Goal: Task Accomplishment & Management: Manage account settings

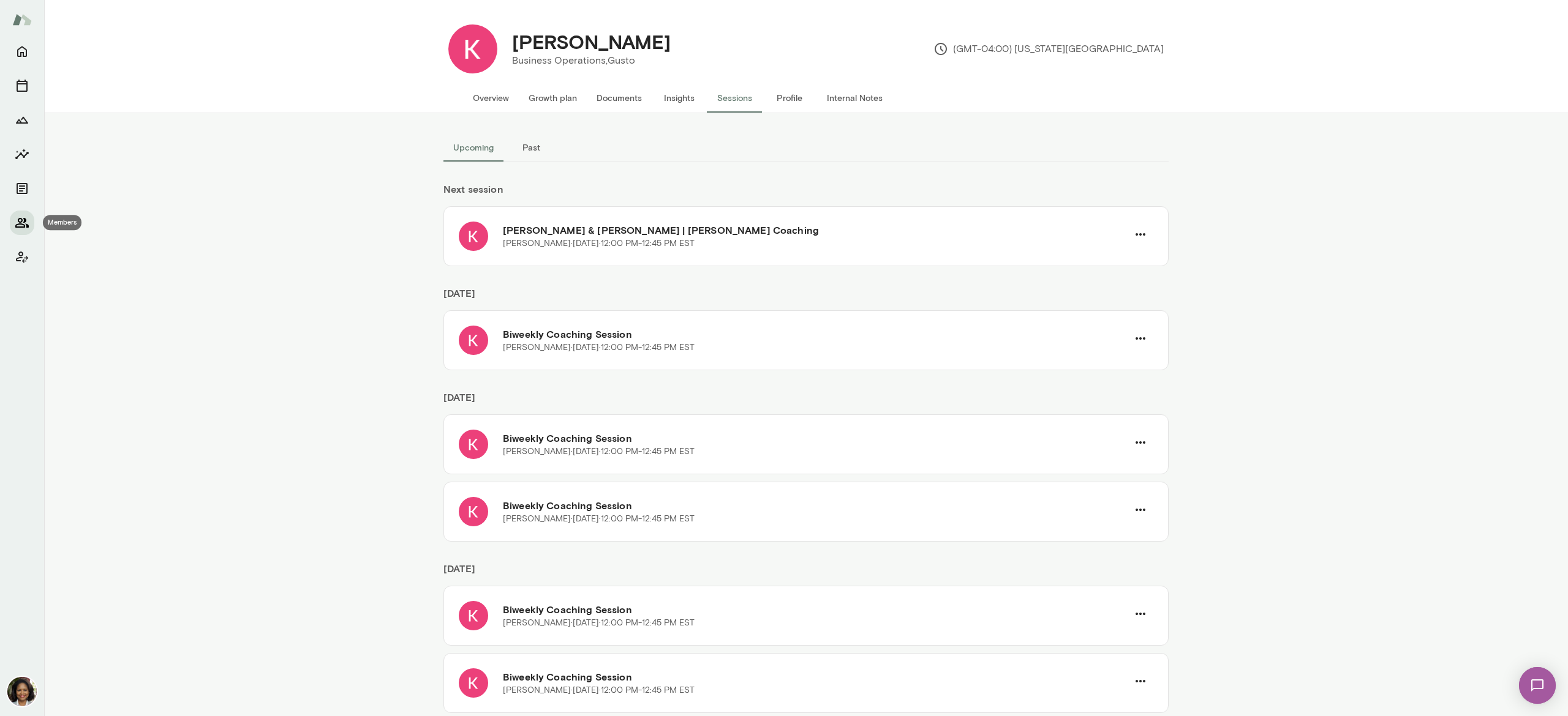
click at [20, 217] on icon "Members" at bounding box center [22, 223] width 15 height 15
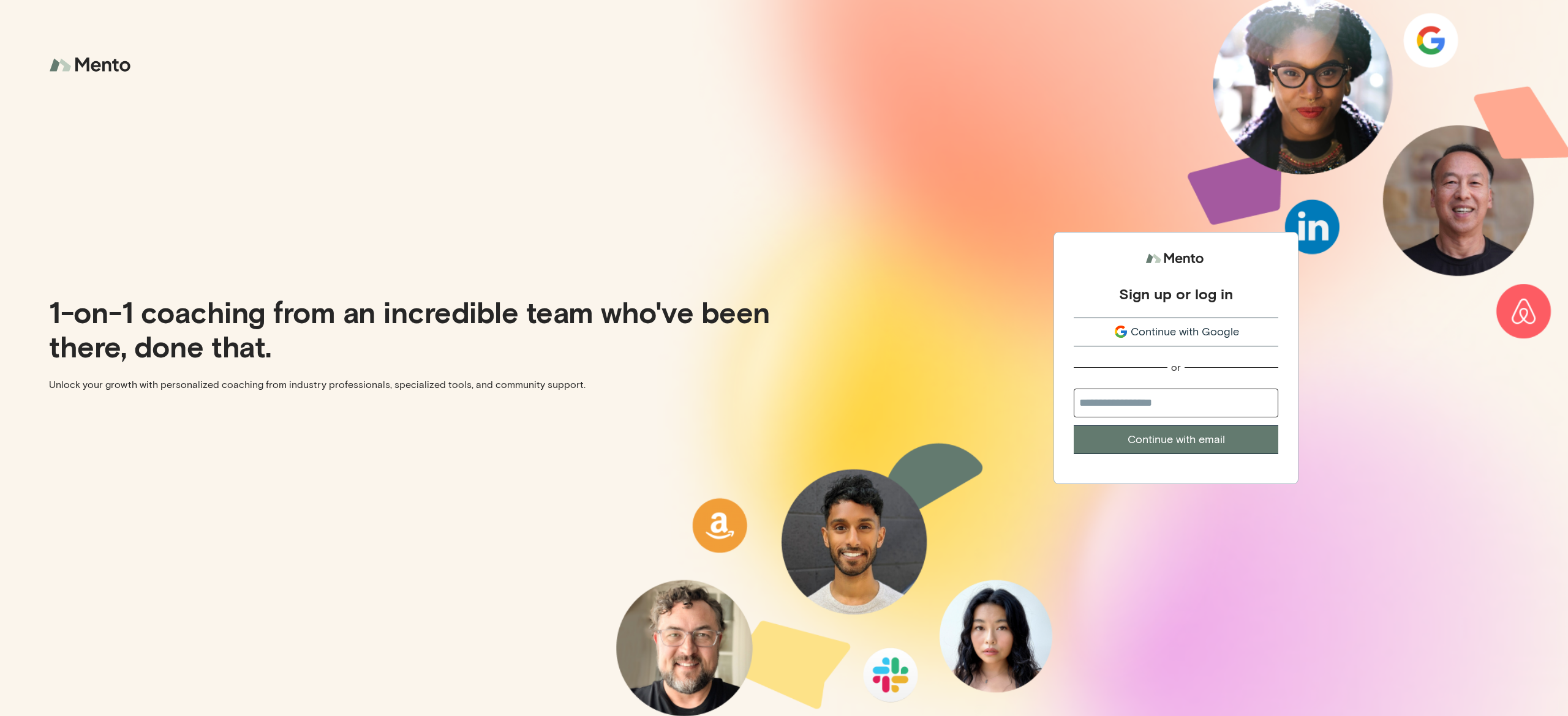
click at [1228, 327] on span "Continue with Google" at bounding box center [1184, 332] width 108 height 17
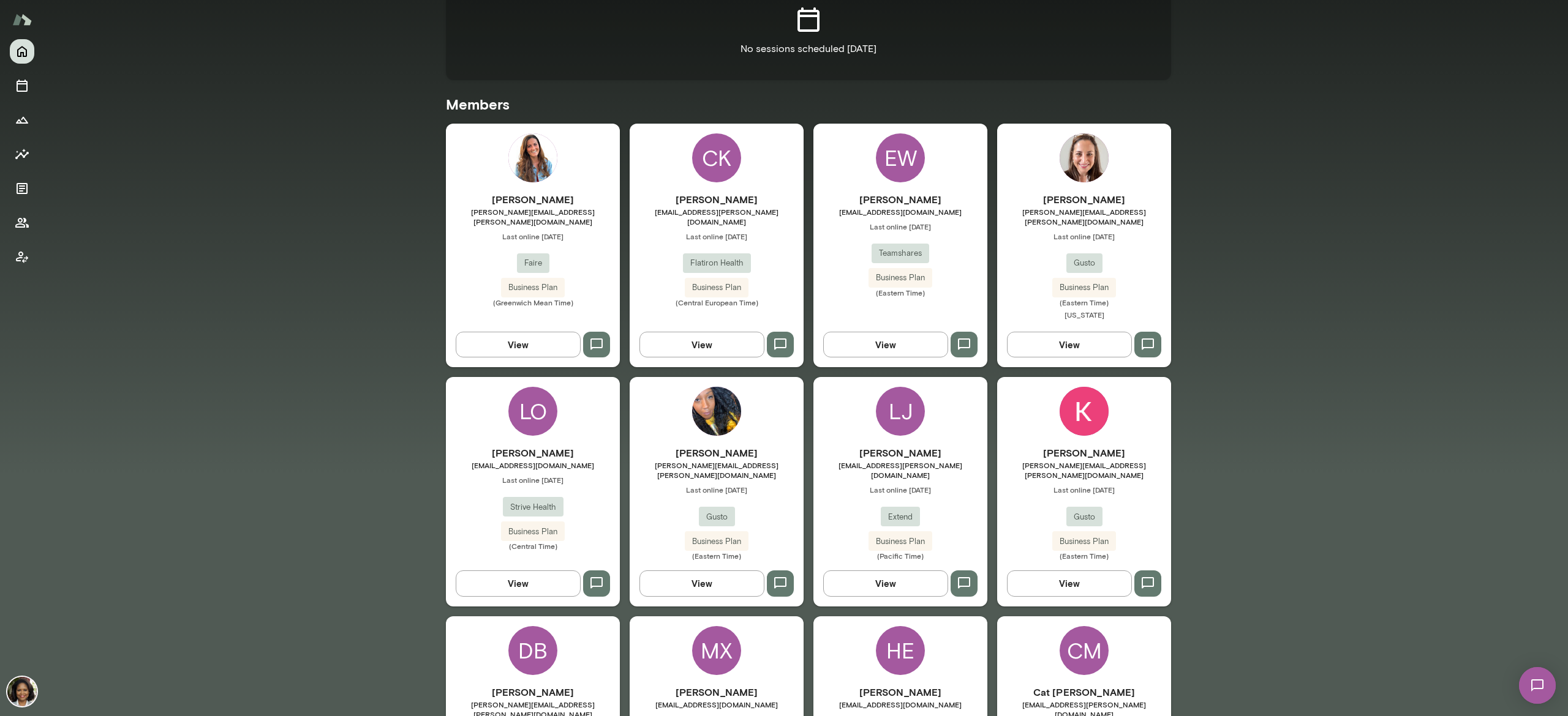
scroll to position [245, 0]
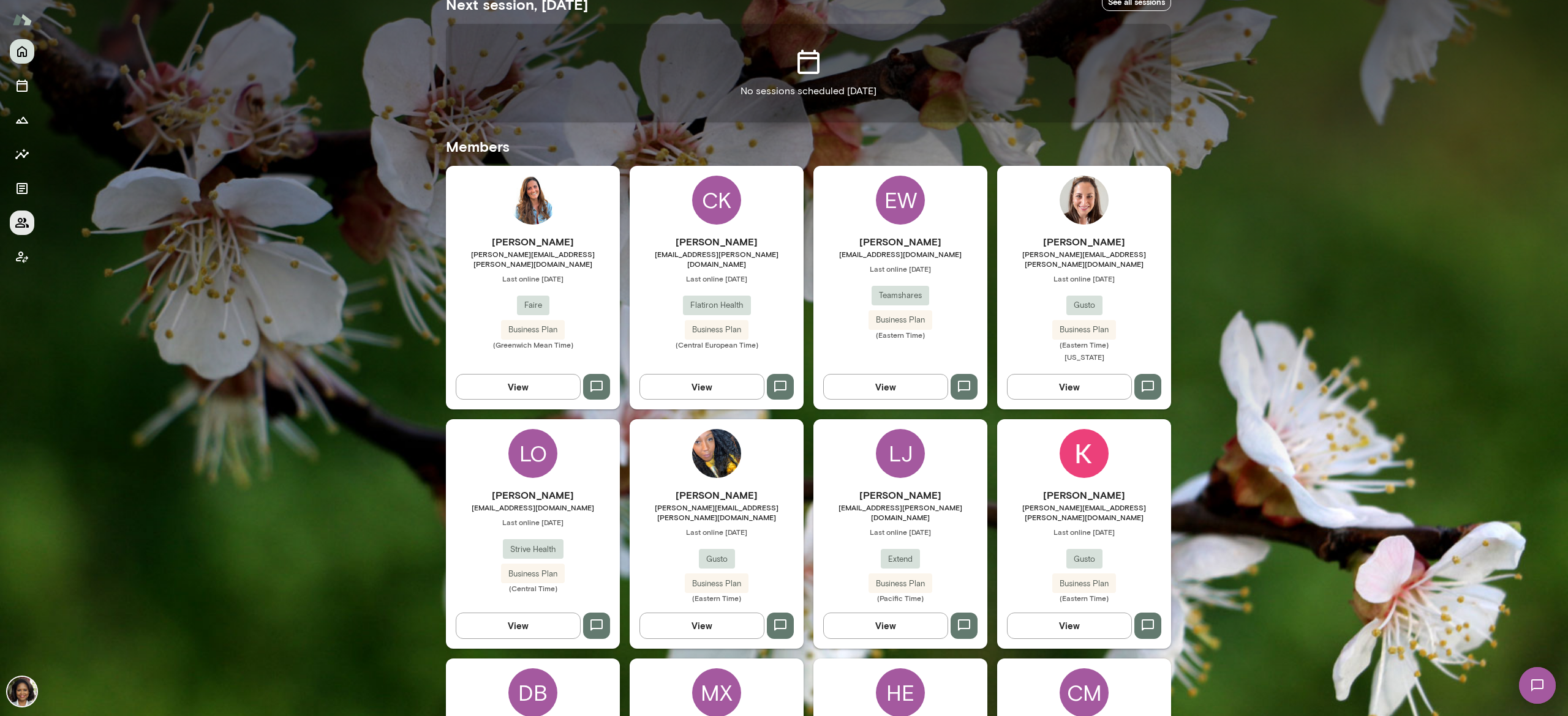
click at [24, 225] on icon "Members" at bounding box center [22, 223] width 13 height 10
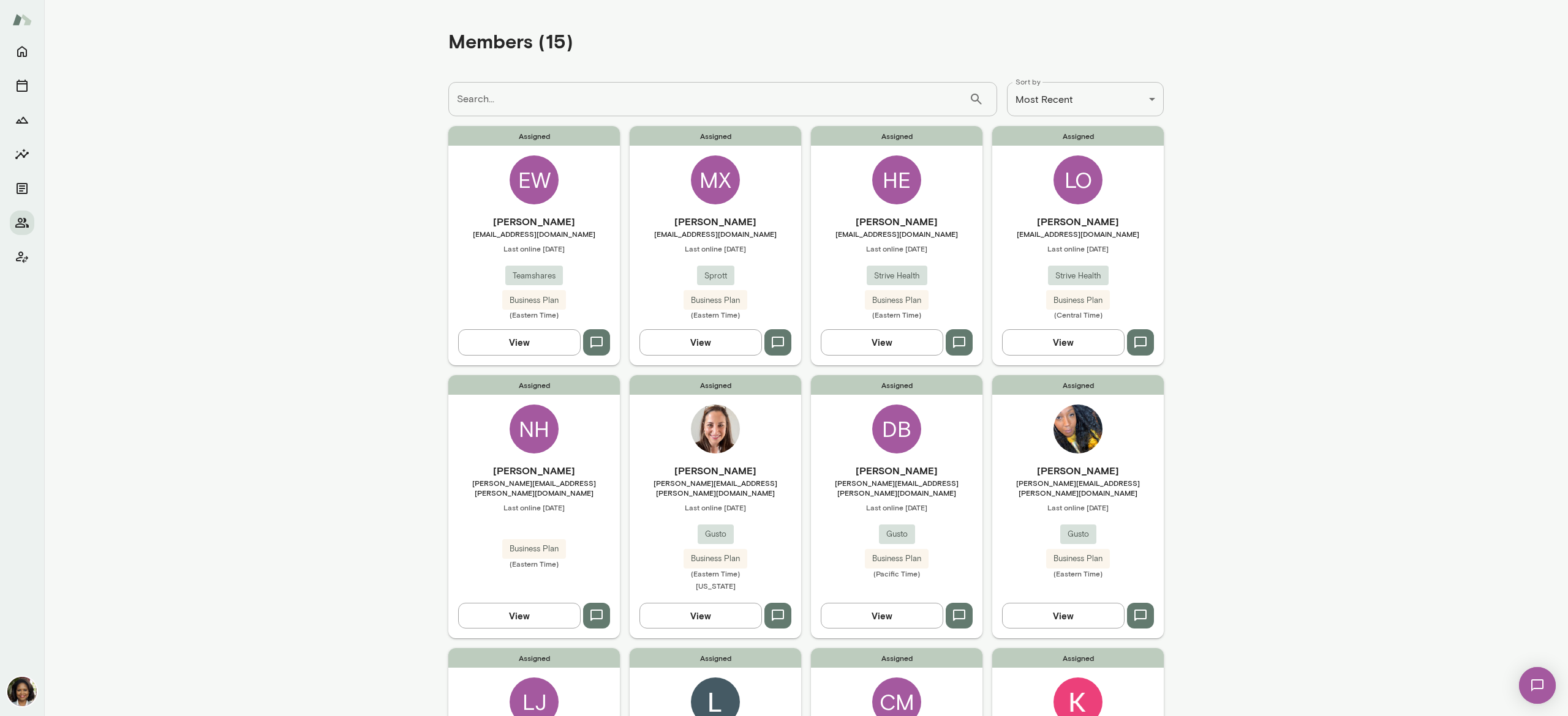
click at [672, 335] on button "View" at bounding box center [700, 342] width 122 height 26
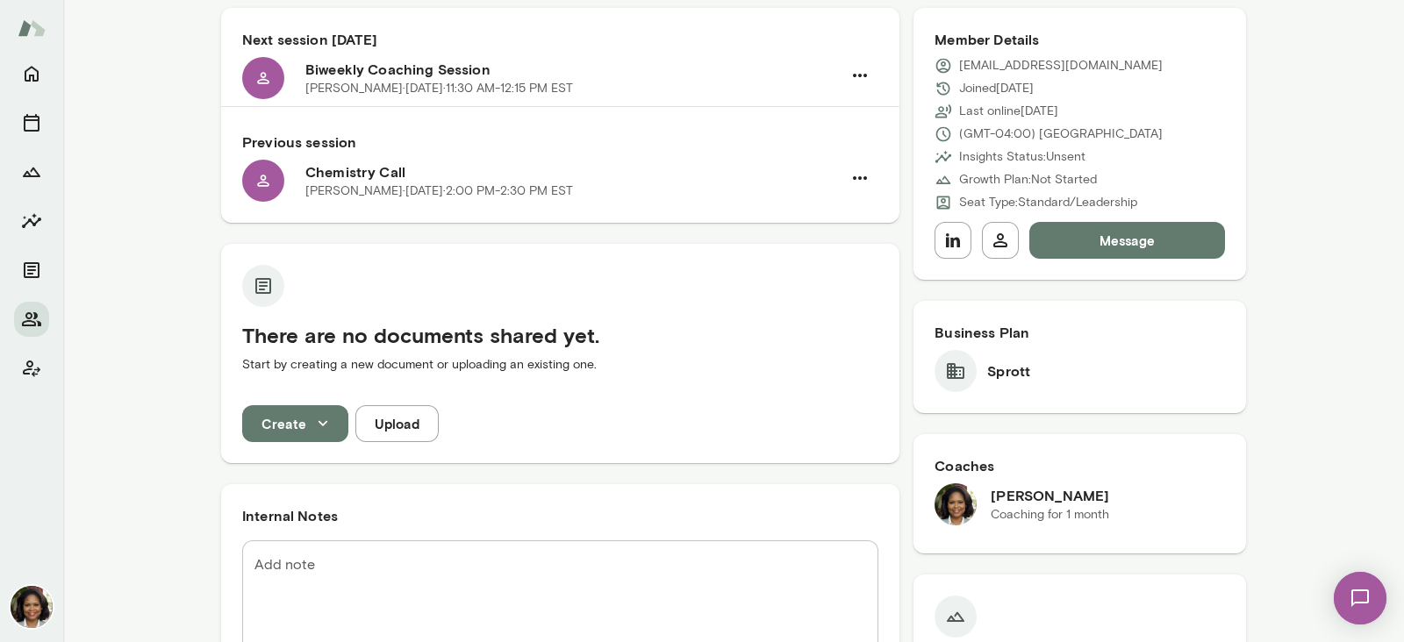
scroll to position [175, 0]
drag, startPoint x: 2100, startPoint y: 0, endPoint x: 146, endPoint y: 220, distance: 1966.8
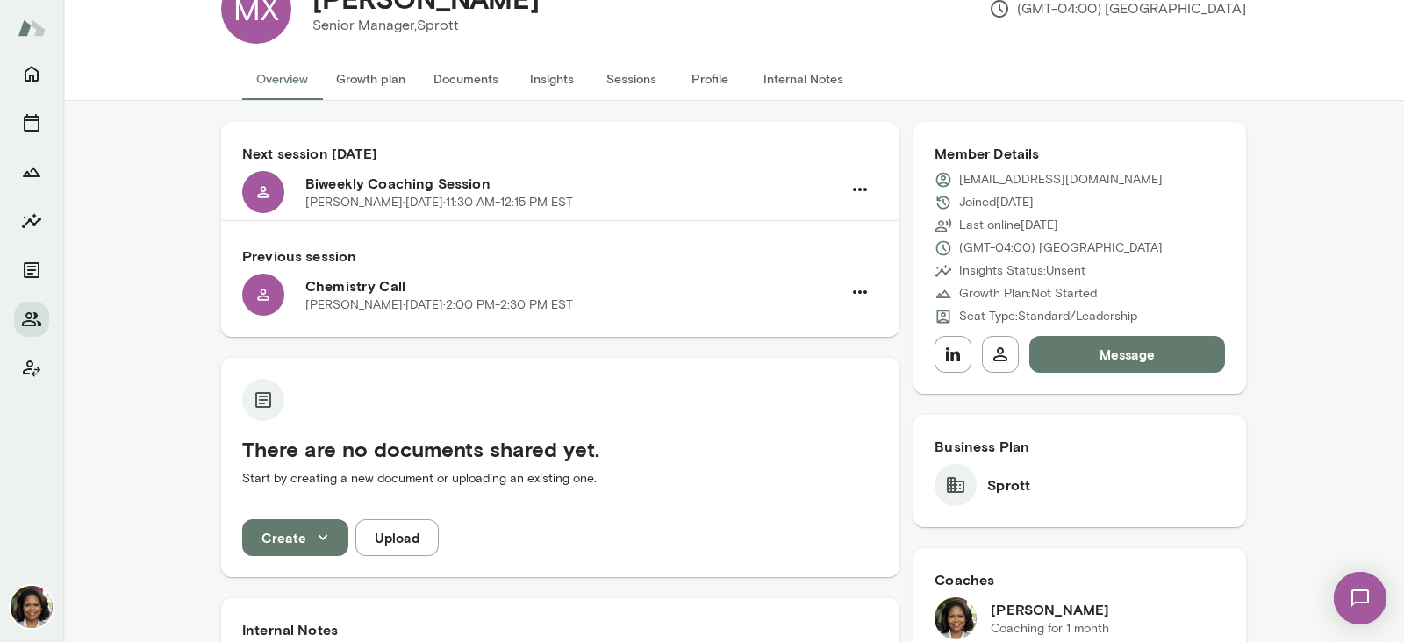
scroll to position [0, 0]
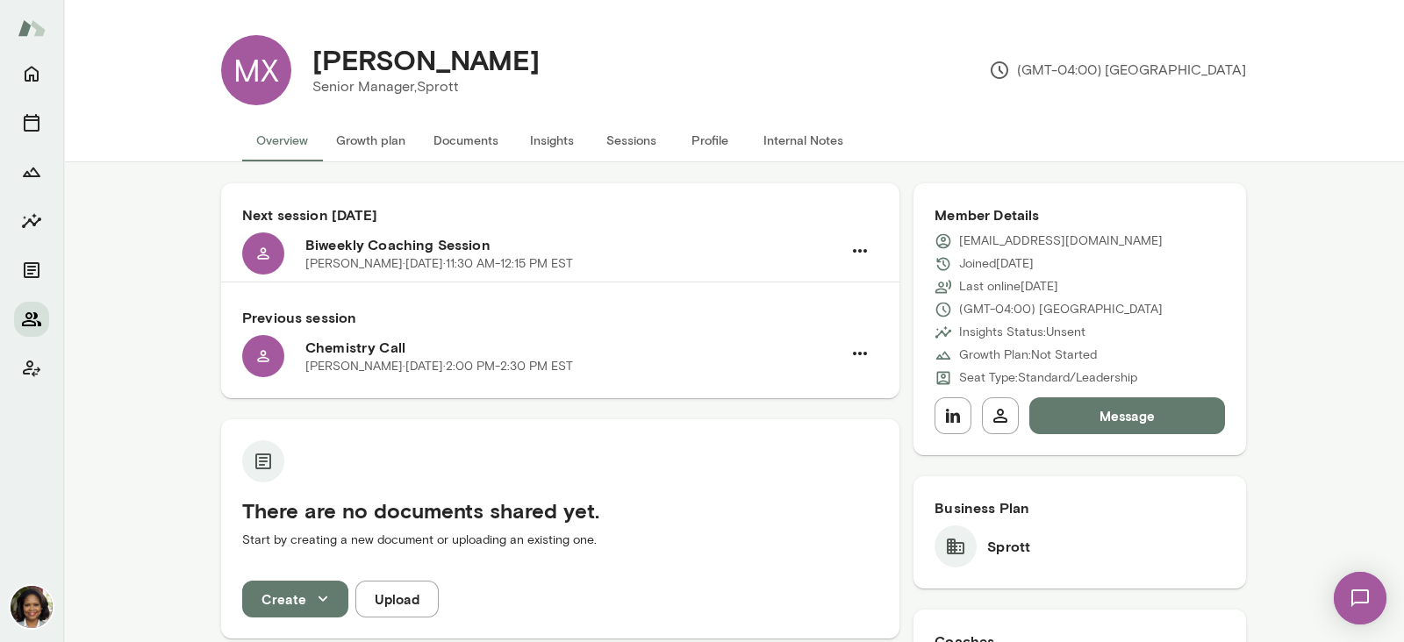
click at [33, 322] on icon "Members" at bounding box center [31, 319] width 19 height 14
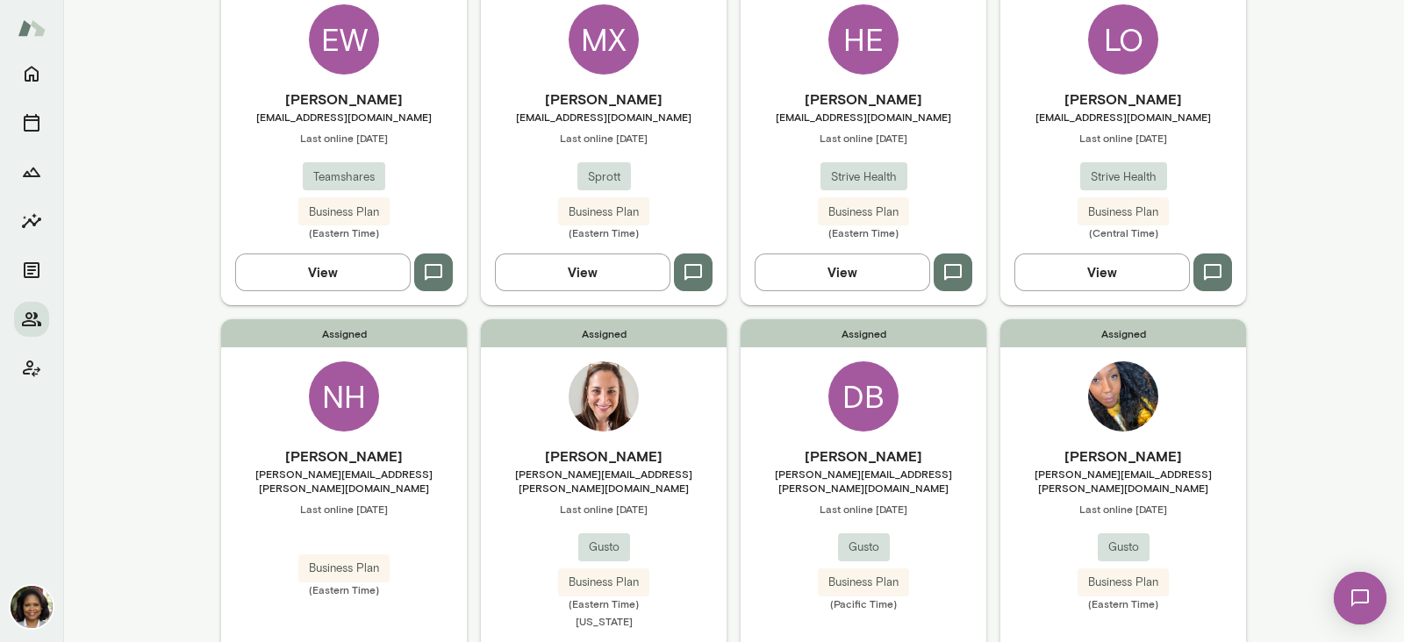
scroll to position [329, 0]
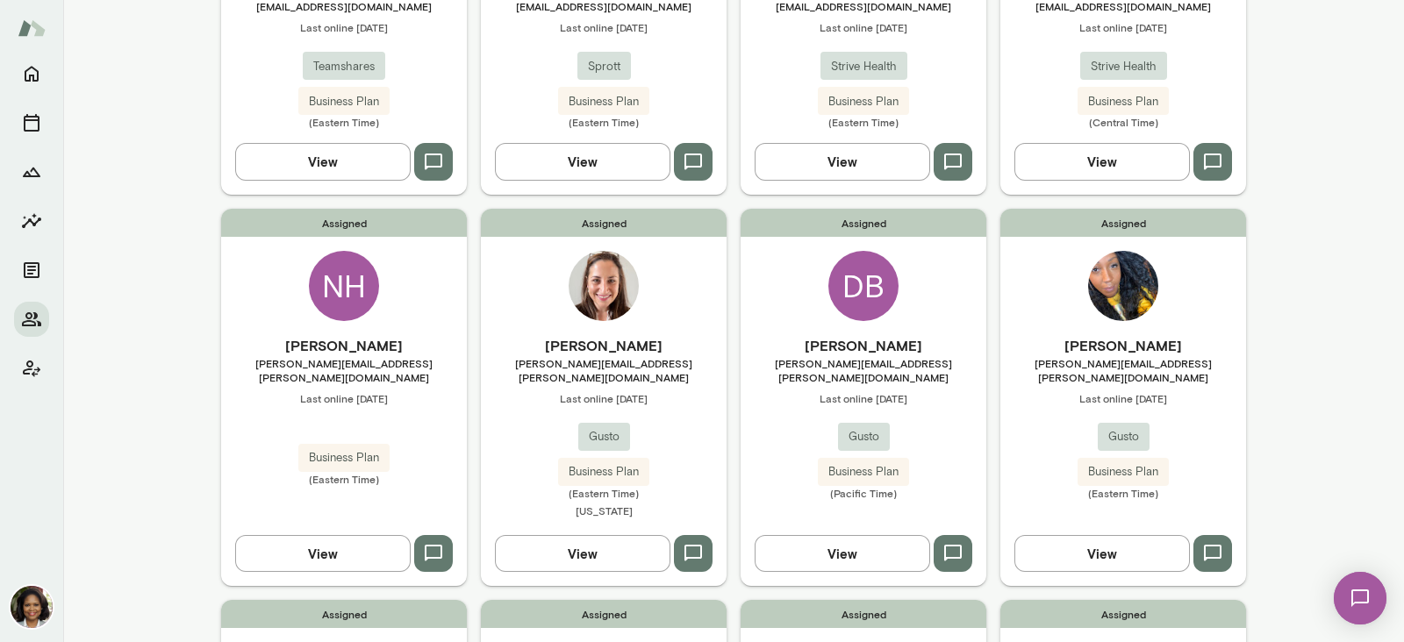
click at [564, 535] on button "View" at bounding box center [582, 553] width 175 height 37
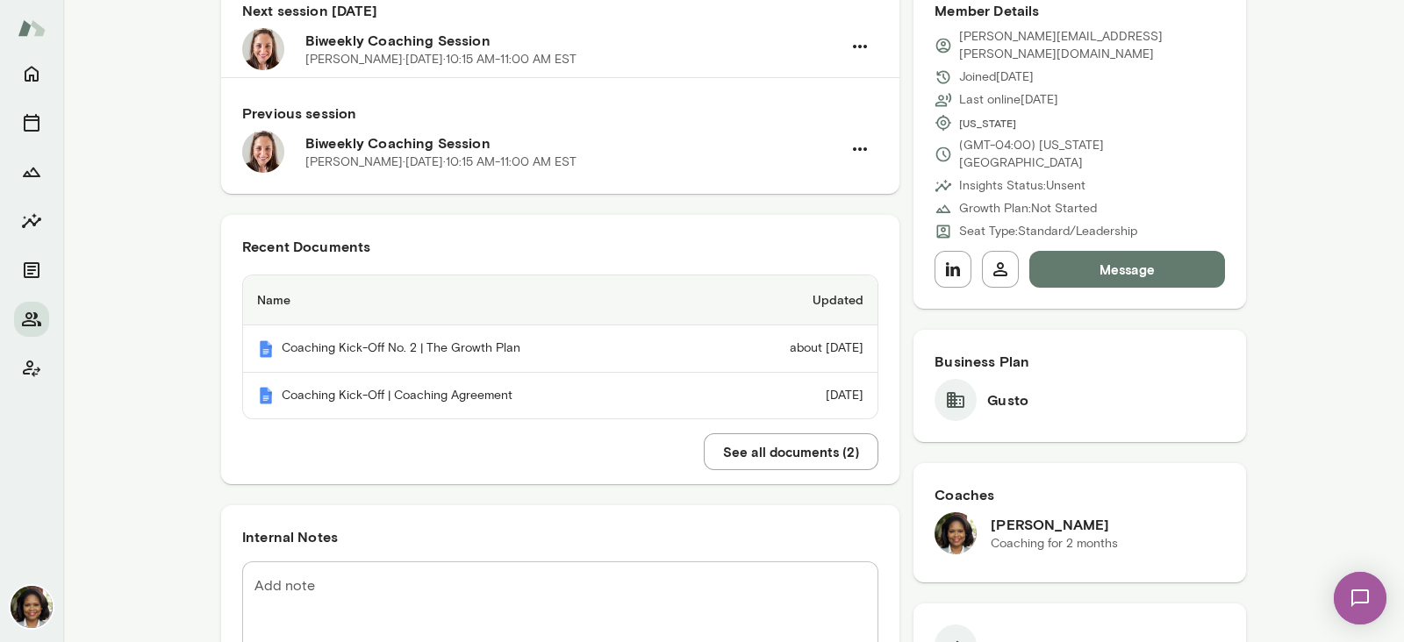
scroll to position [218, 0]
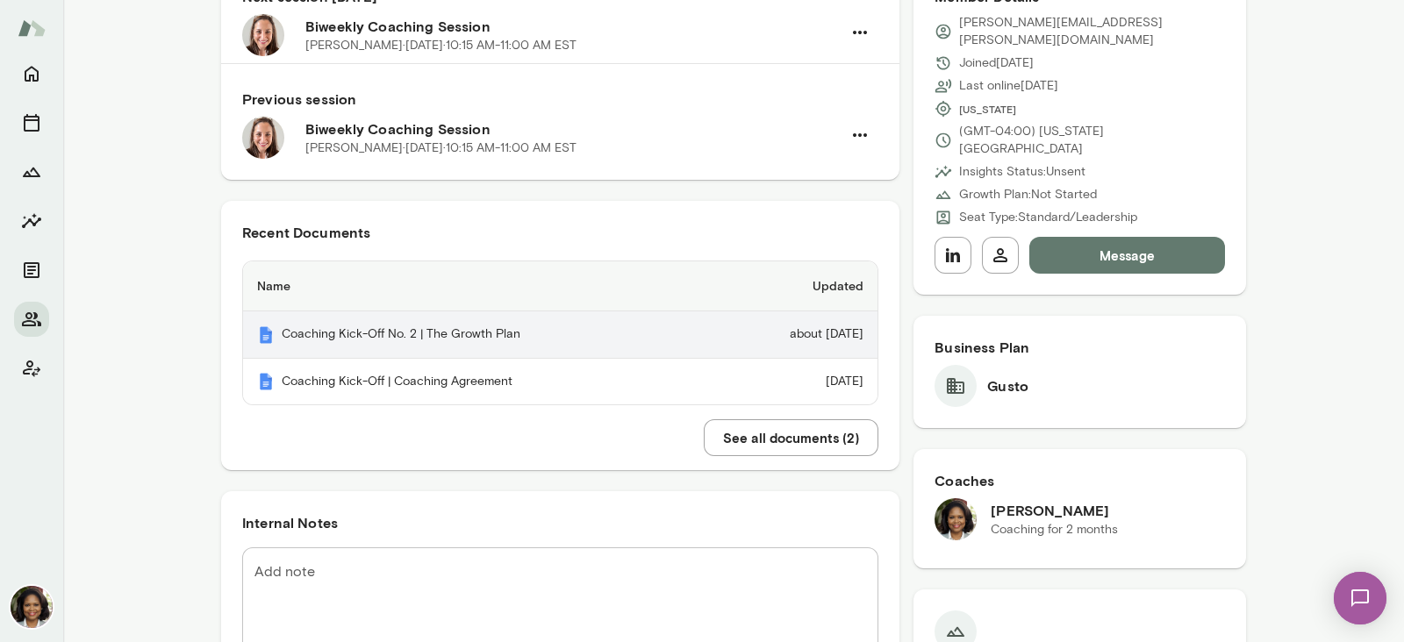
click at [818, 337] on td "about 1 month ago" at bounding box center [795, 334] width 164 height 47
